Goal: Communication & Community: Answer question/provide support

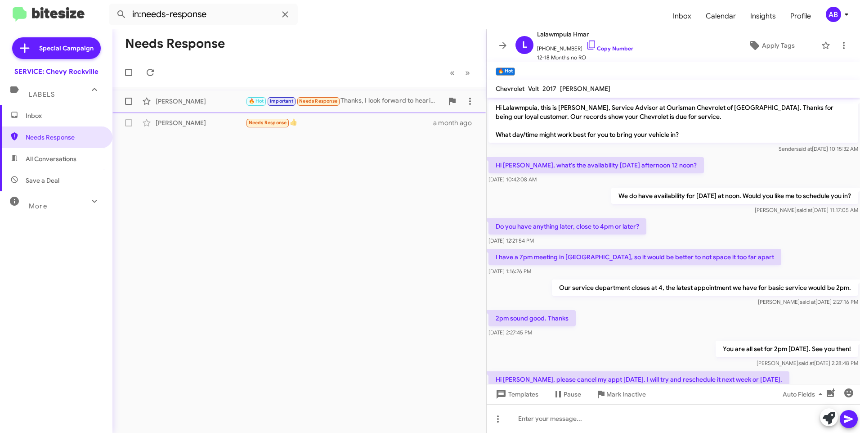
scroll to position [293, 0]
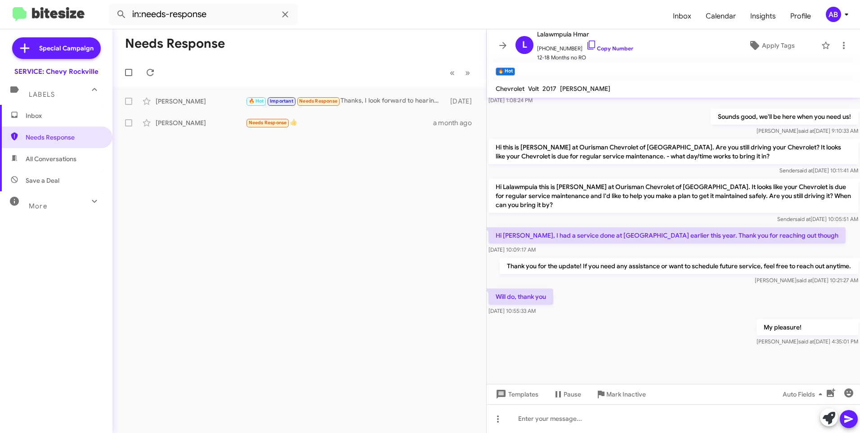
click at [477, 150] on div "Needs Response « Previous » Next [PERSON_NAME] 🔥 Hot Important Needs Response T…" at bounding box center [299, 230] width 374 height 403
click at [478, 157] on div "Needs Response « Previous » Next Victoria Jackson 🔥 Hot Important Needs Respons…" at bounding box center [299, 230] width 374 height 403
click at [369, 62] on mat-toolbar-row "« Previous » Next" at bounding box center [299, 72] width 374 height 29
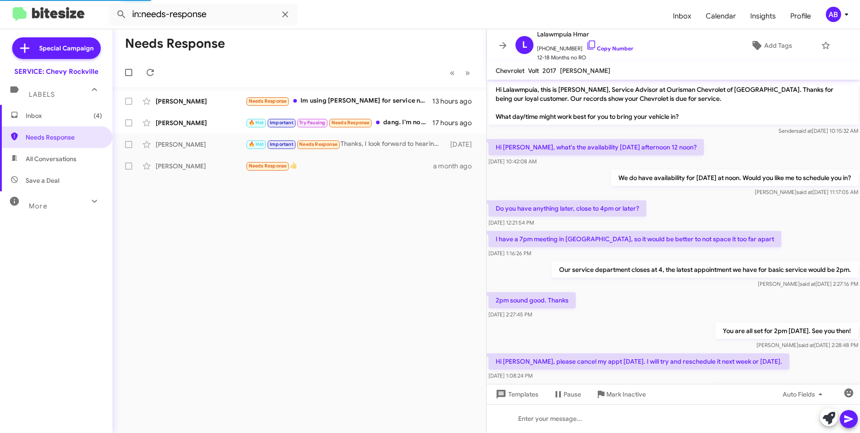
scroll to position [275, 0]
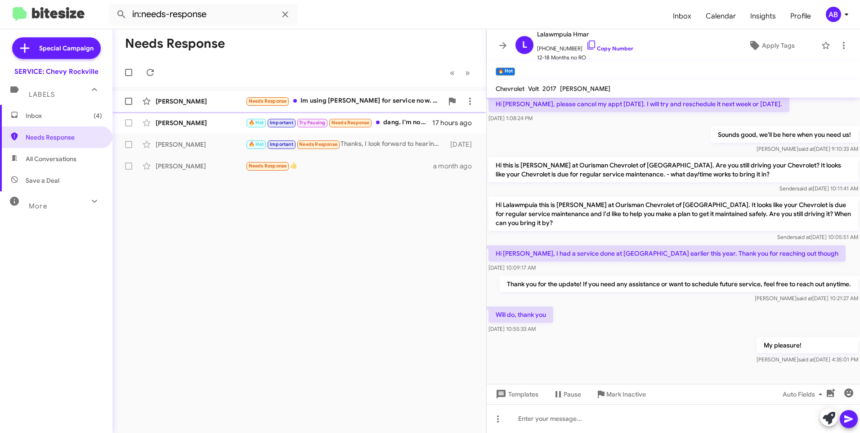
click at [362, 103] on div "Needs Response Im using [PERSON_NAME] for service now. Closer to my house" at bounding box center [344, 101] width 197 height 10
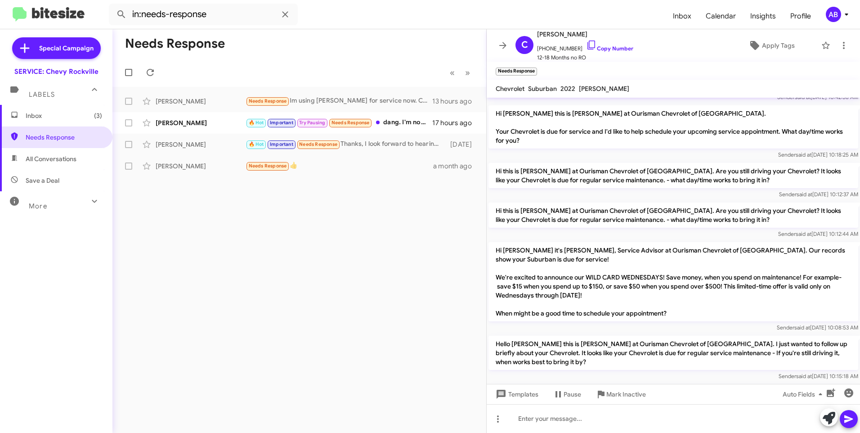
scroll to position [845, 0]
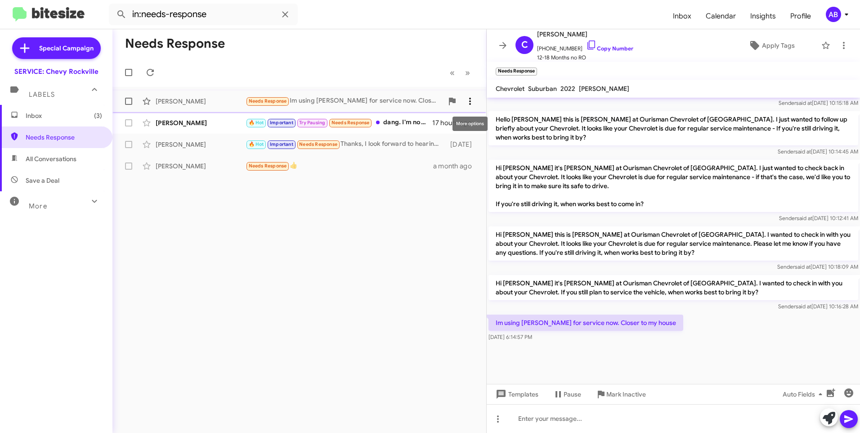
click at [471, 100] on icon at bounding box center [470, 101] width 11 height 11
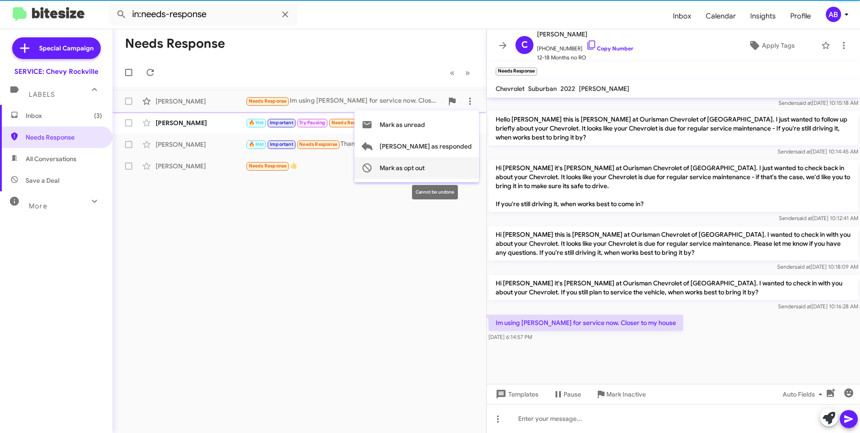
click at [425, 169] on span "Mark as opt out" at bounding box center [402, 168] width 45 height 22
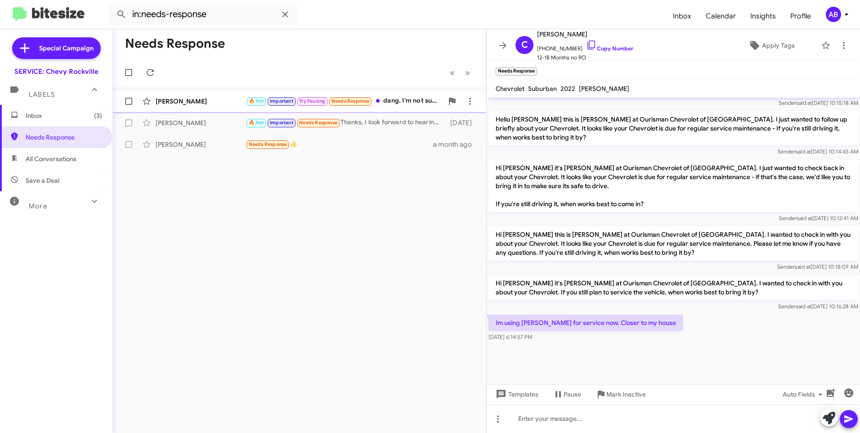
click at [396, 102] on div "🔥 Hot Important Try Pausing Needs Response dang. I'm not sure when to get in th…" at bounding box center [344, 101] width 197 height 10
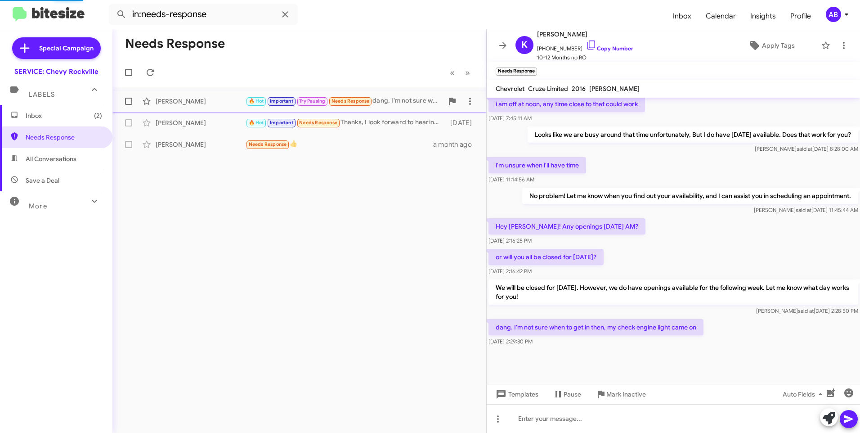
scroll to position [410, 0]
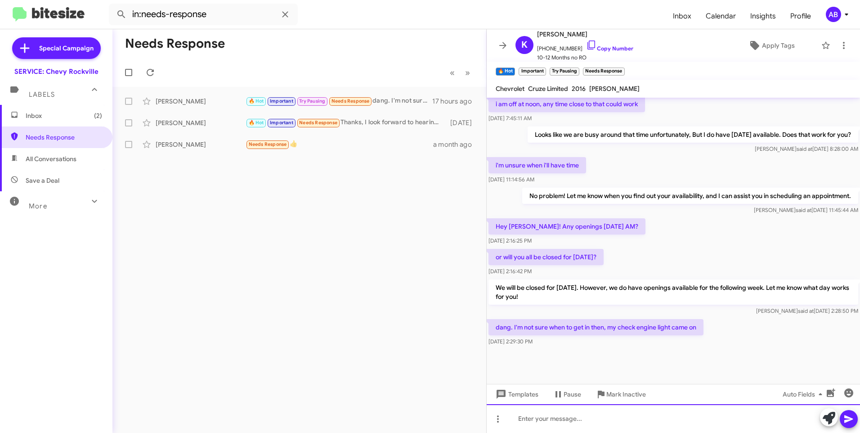
click at [568, 414] on div at bounding box center [673, 418] width 373 height 29
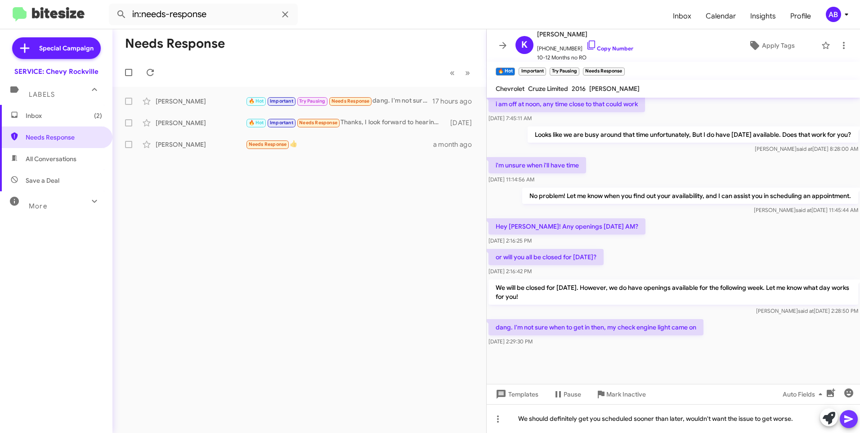
click at [849, 416] on icon at bounding box center [848, 418] width 11 height 11
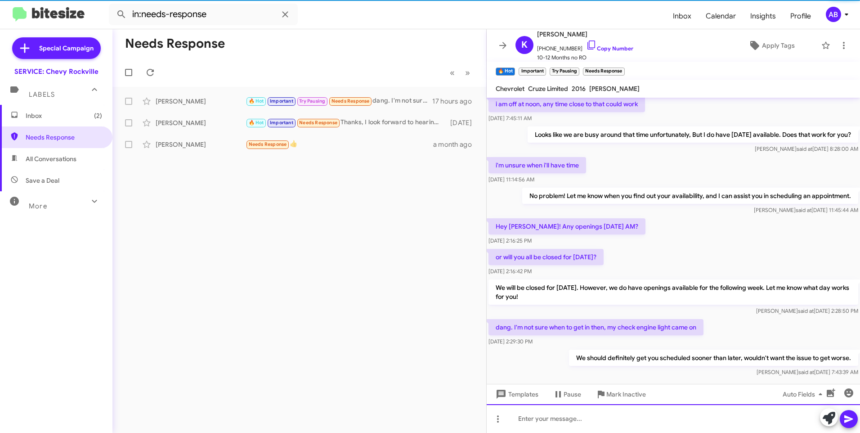
scroll to position [0, 0]
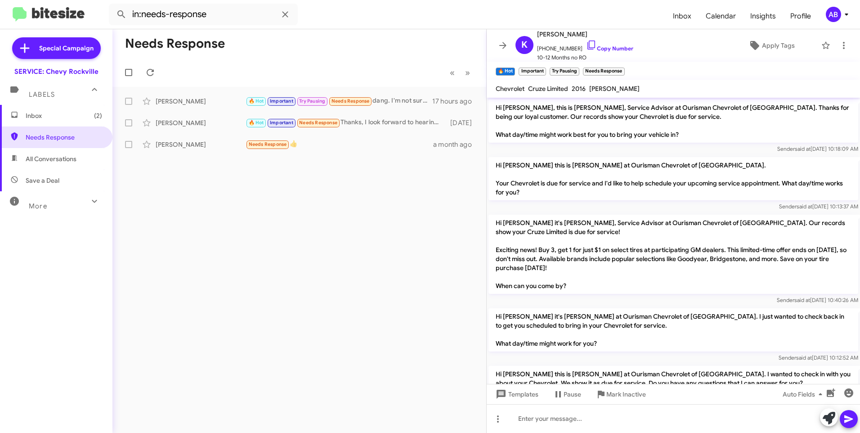
click at [75, 121] on span "Inbox (2)" at bounding box center [56, 116] width 112 height 22
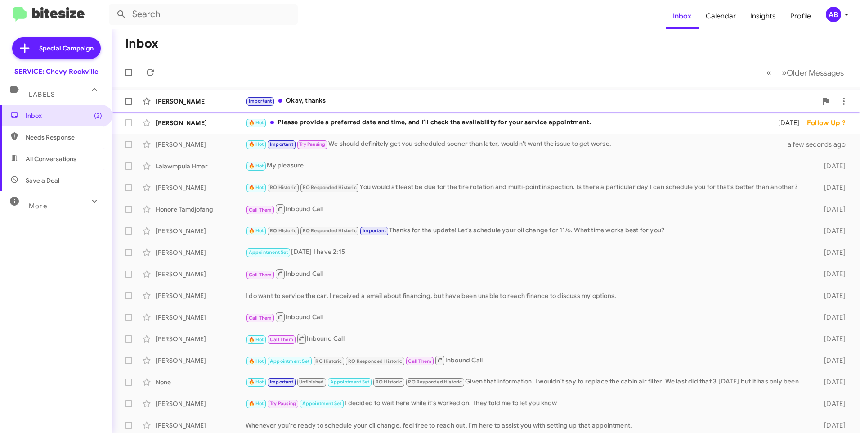
click at [370, 104] on div "Important Okay, thanks" at bounding box center [531, 101] width 571 height 10
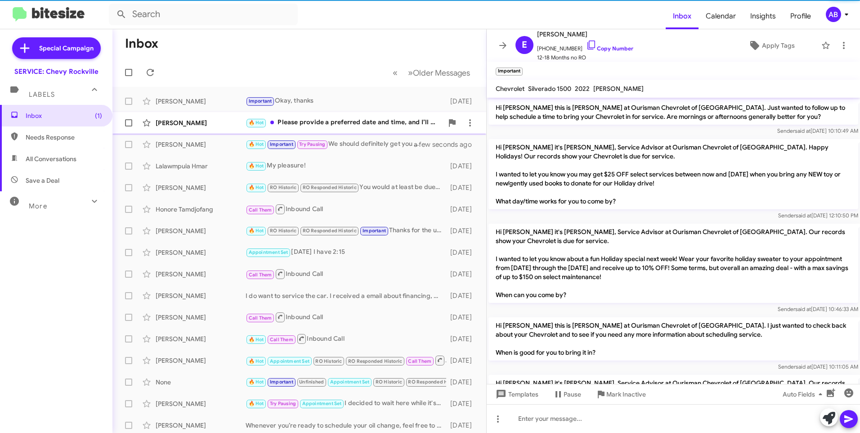
scroll to position [901, 0]
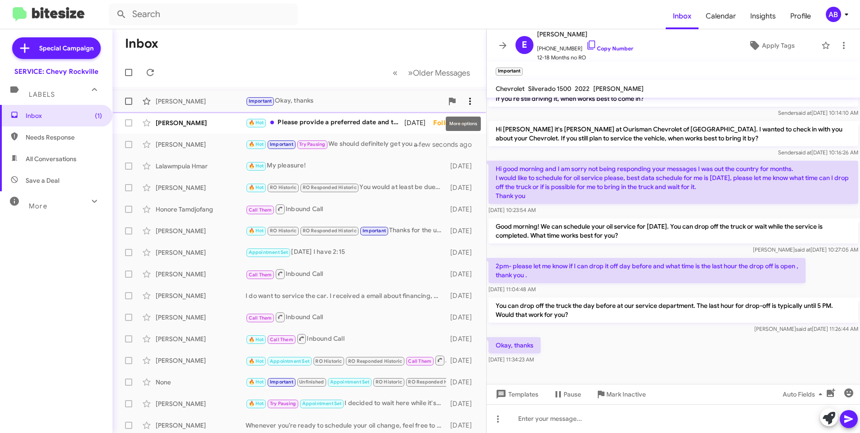
click at [469, 103] on span at bounding box center [470, 101] width 18 height 11
click at [429, 143] on span "[PERSON_NAME] as responded" at bounding box center [419, 146] width 92 height 22
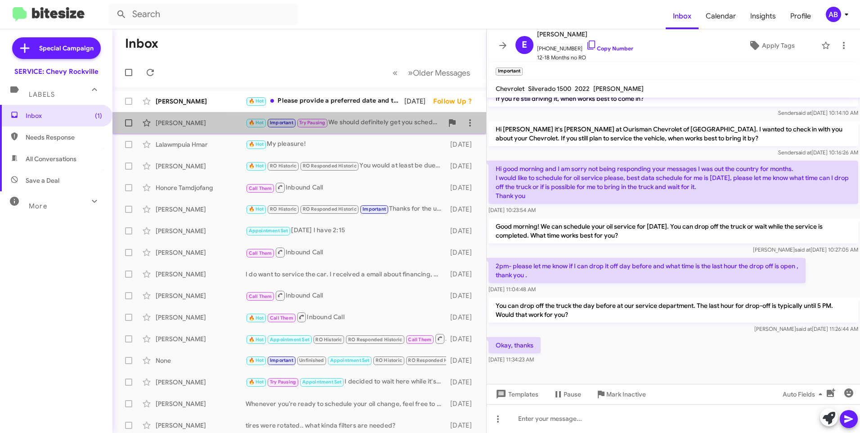
click at [390, 121] on div "🔥 Hot Important Try Pausing We should definitely get you scheduled sooner than …" at bounding box center [344, 122] width 197 height 10
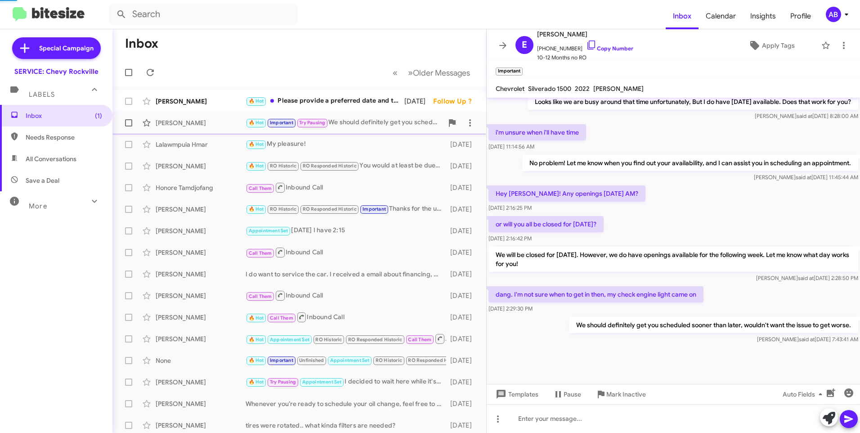
scroll to position [443, 0]
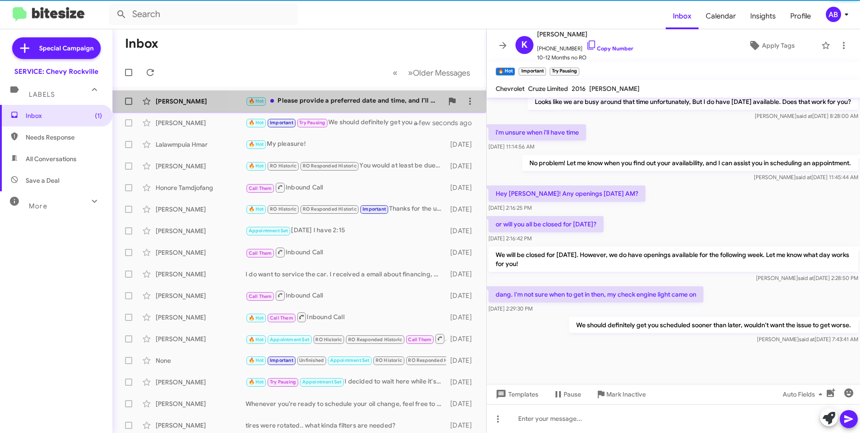
click at [354, 103] on div "🔥 Hot Please provide a preferred date and time, and I’ll check the availability…" at bounding box center [344, 101] width 197 height 10
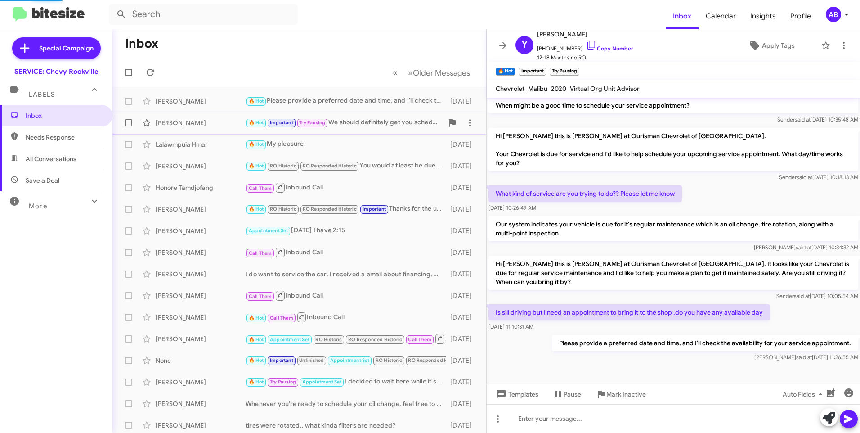
scroll to position [180, 0]
